Goal: Task Accomplishment & Management: Manage account settings

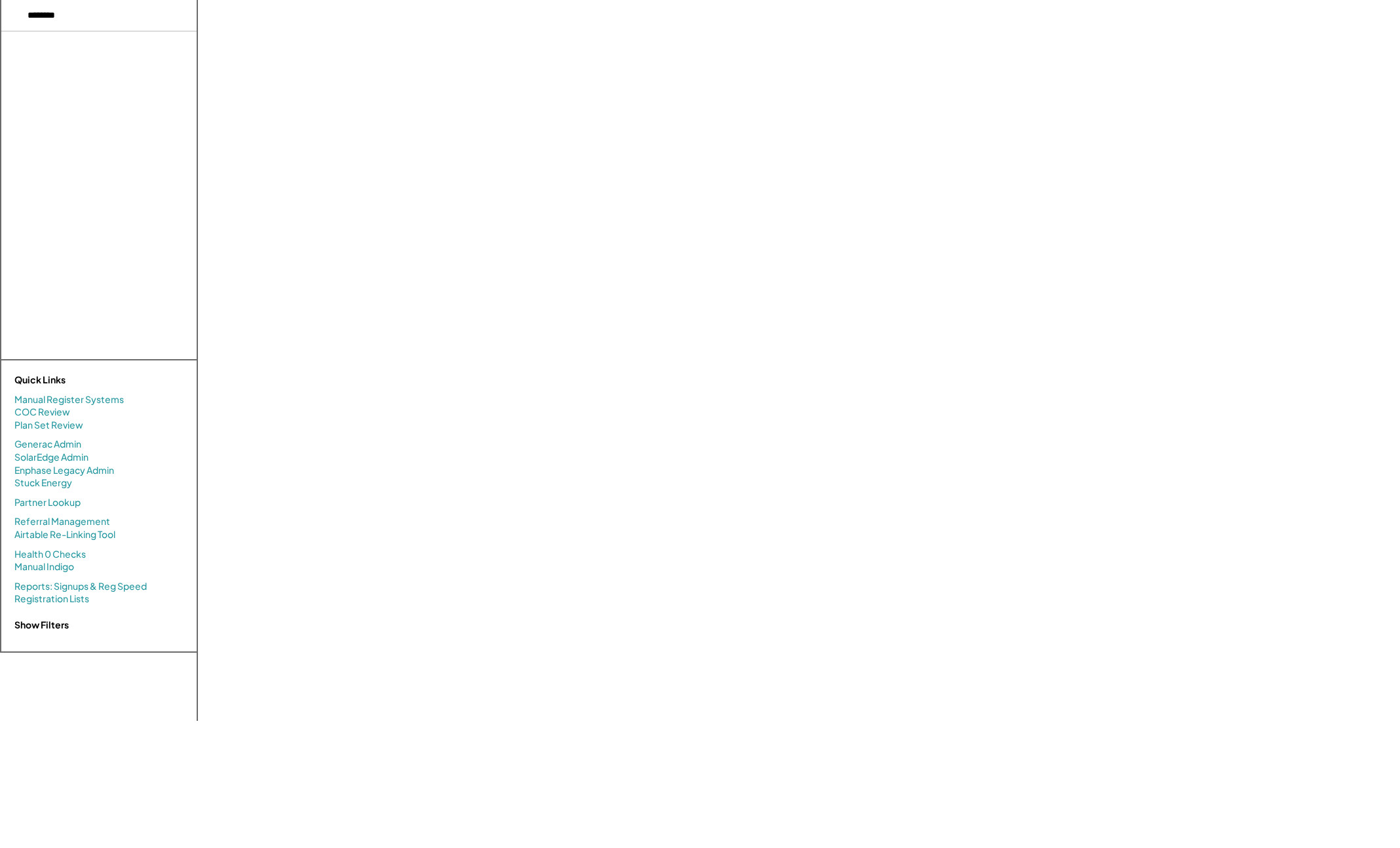
select select "**********"
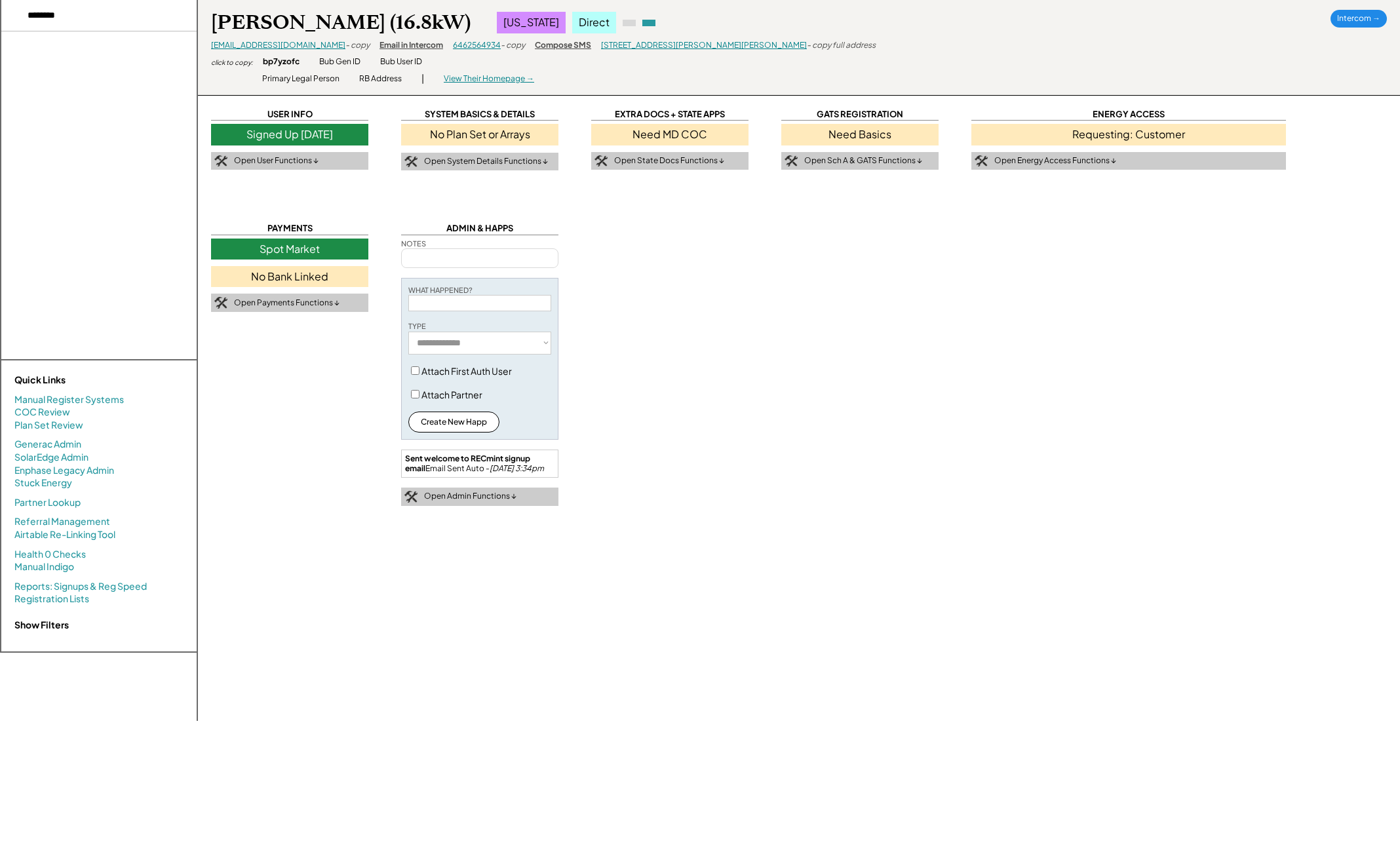
click at [345, 44] on div "- copy" at bounding box center [357, 45] width 24 height 11
